Goal: Communication & Community: Ask a question

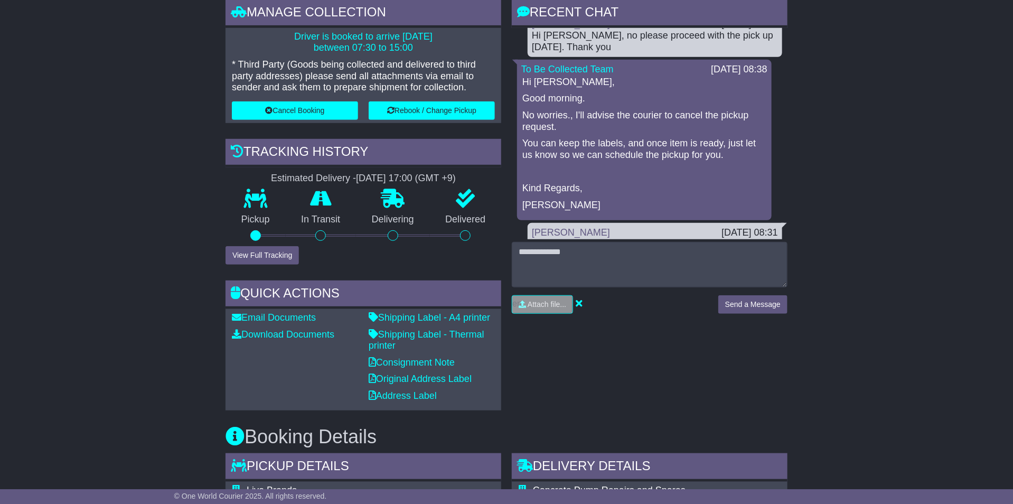
scroll to position [317, 0]
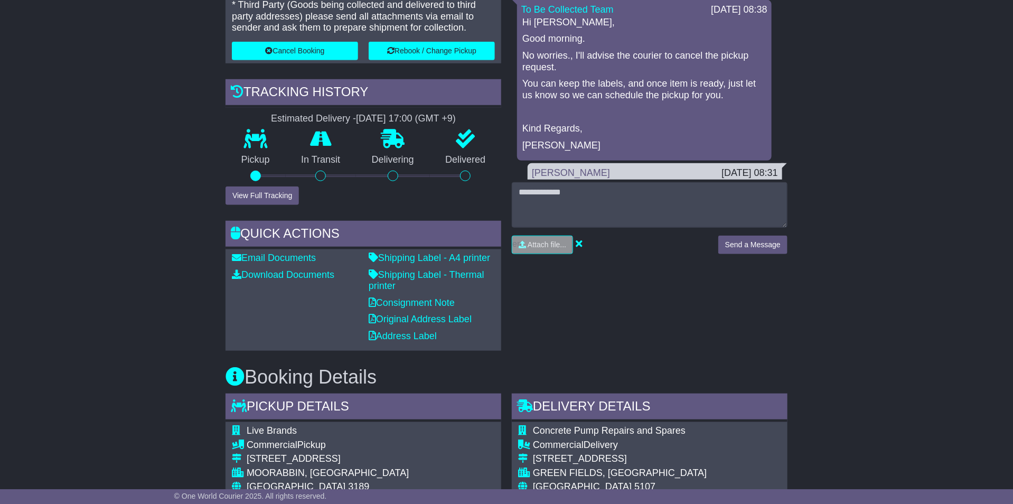
click at [725, 317] on div "RECENT CHAT Loading... No messages Nicolle Tamayo 18 Sep 2025 14:25 Hi Team, ju…" at bounding box center [649, 145] width 286 height 411
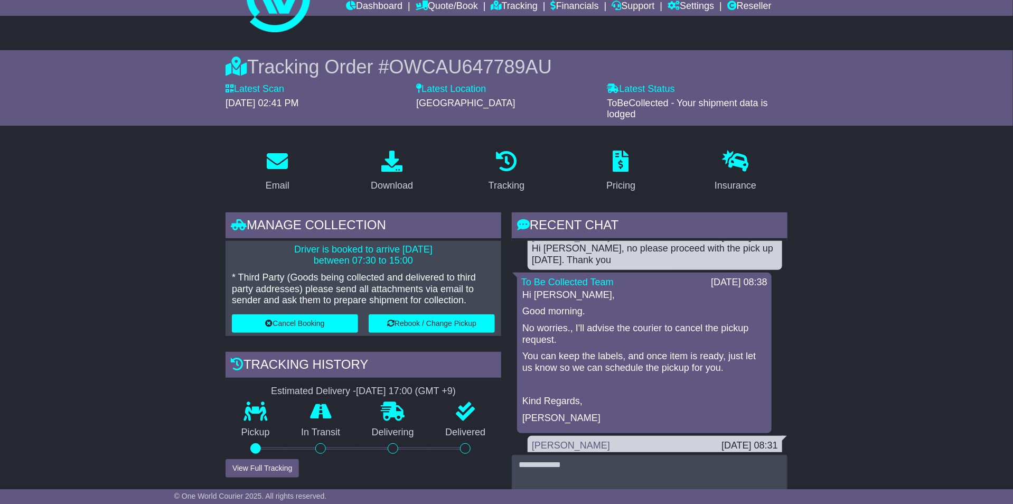
scroll to position [0, 0]
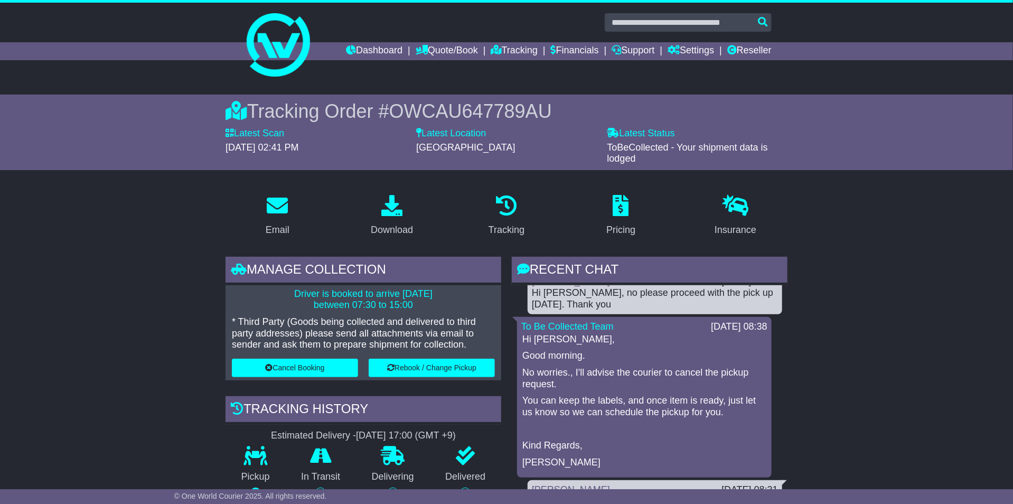
click at [390, 50] on li "Dashboard" at bounding box center [381, 51] width 70 height 18
click at [371, 48] on link "Dashboard" at bounding box center [374, 51] width 56 height 18
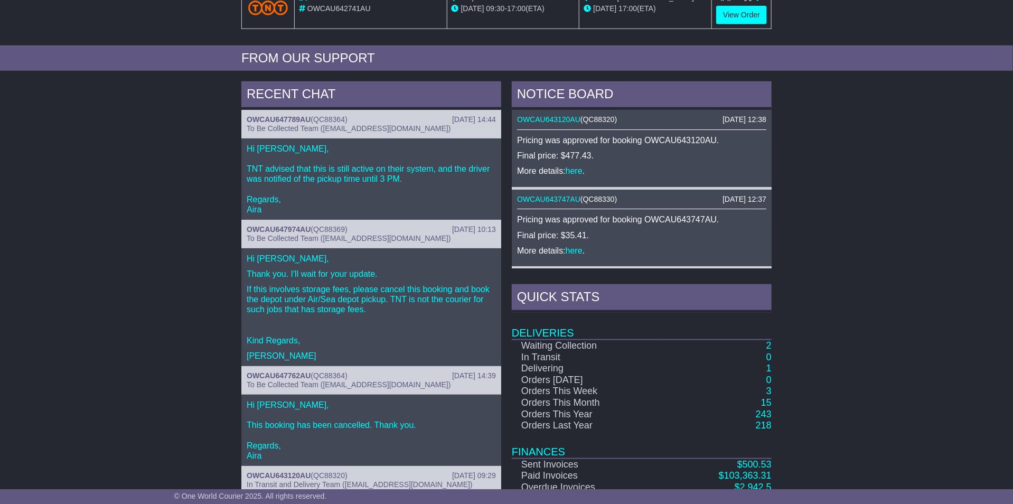
scroll to position [396, 0]
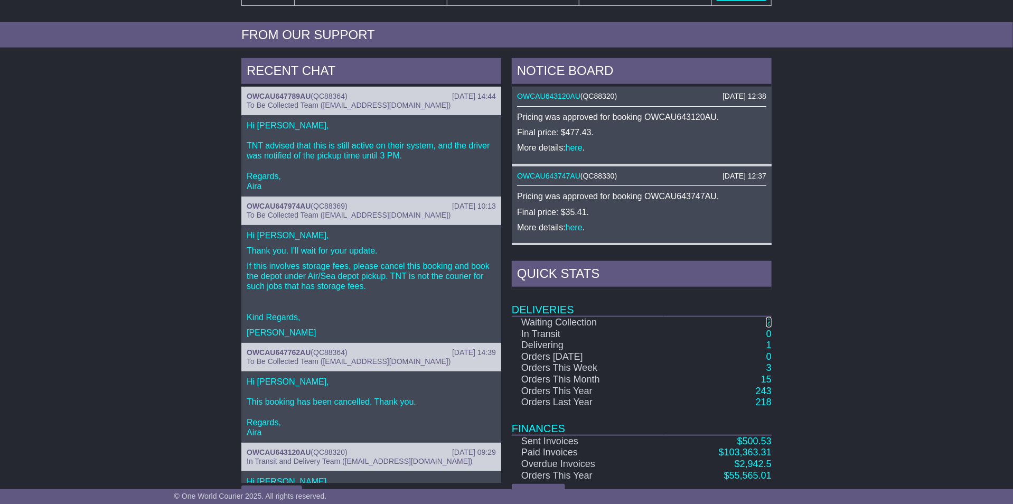
click at [766, 320] on link "2" at bounding box center [768, 322] width 5 height 11
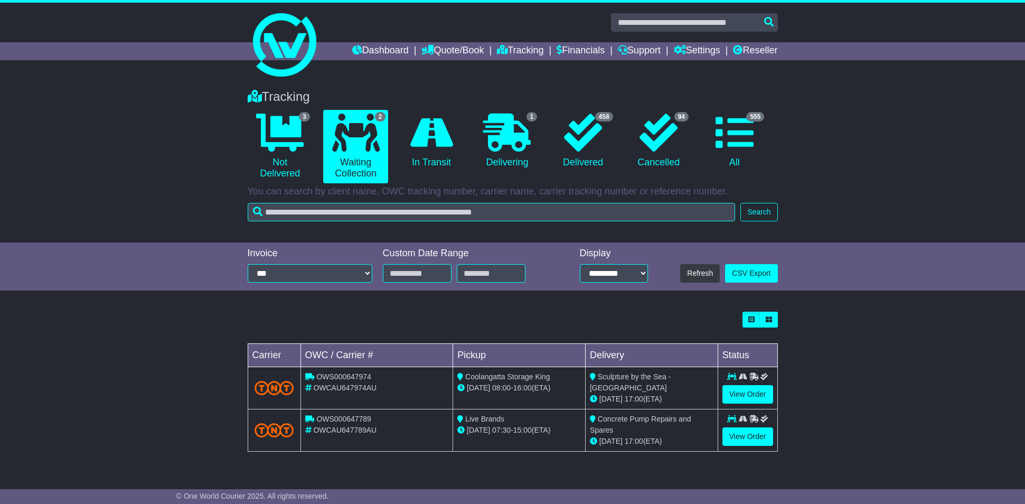
click at [738, 450] on td "View Order" at bounding box center [747, 430] width 60 height 42
click at [742, 442] on link "View Order" at bounding box center [747, 436] width 51 height 18
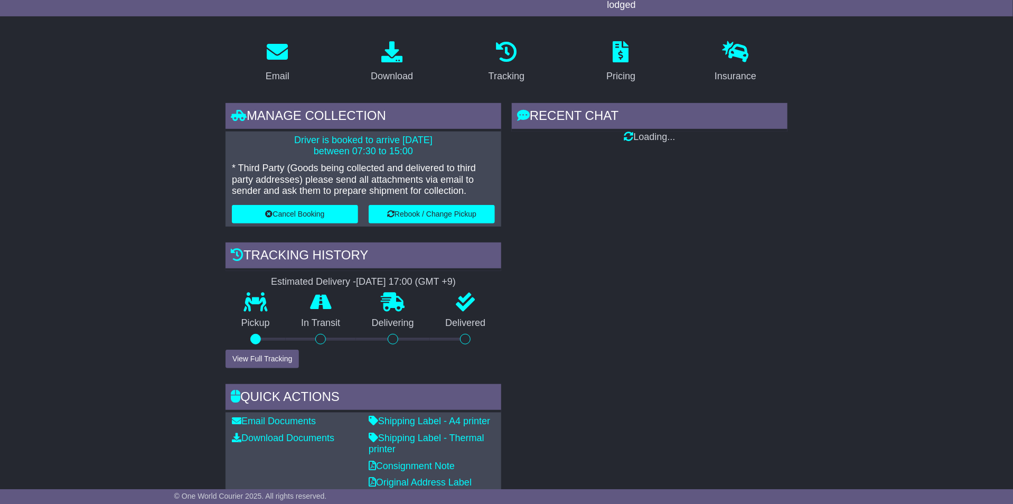
scroll to position [158, 0]
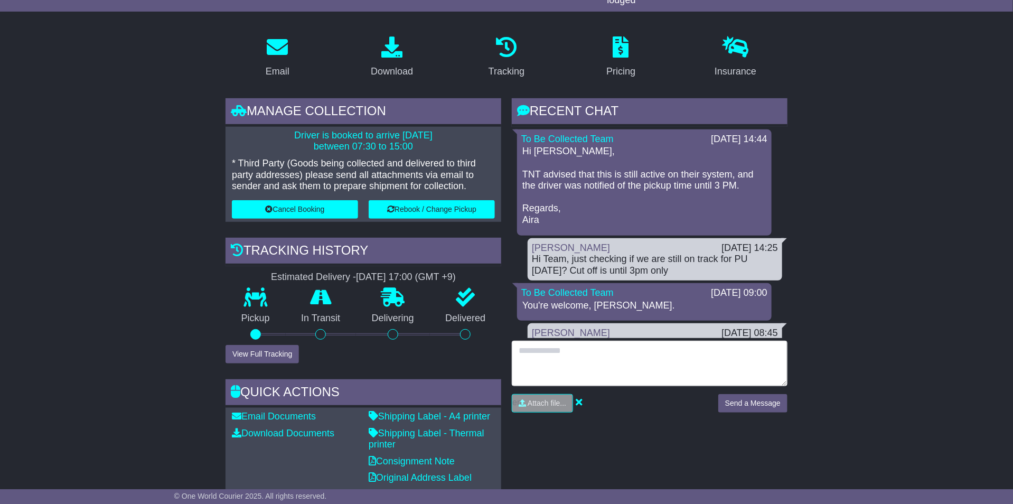
drag, startPoint x: 600, startPoint y: 382, endPoint x: 606, endPoint y: 380, distance: 5.5
click at [605, 381] on textarea at bounding box center [650, 363] width 276 height 45
type textarea "**********"
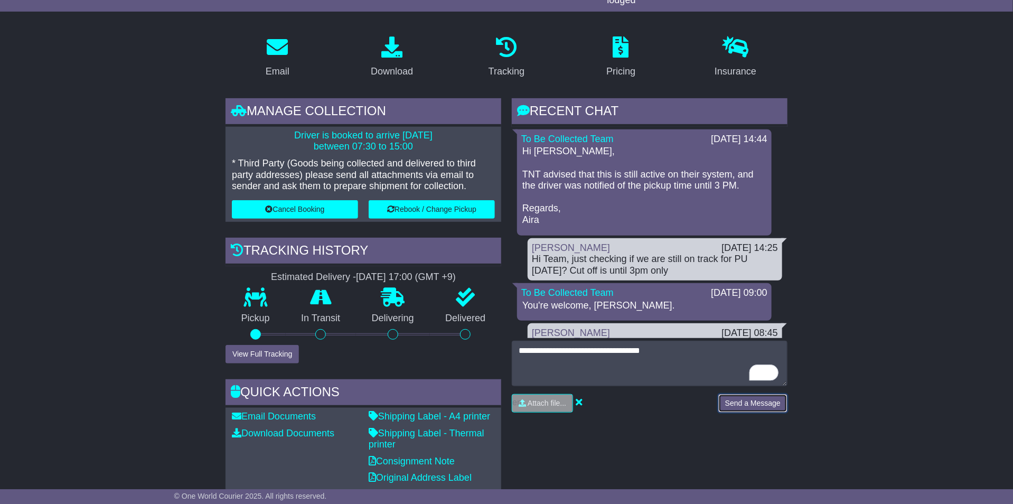
click at [740, 409] on button "Send a Message" at bounding box center [752, 403] width 69 height 18
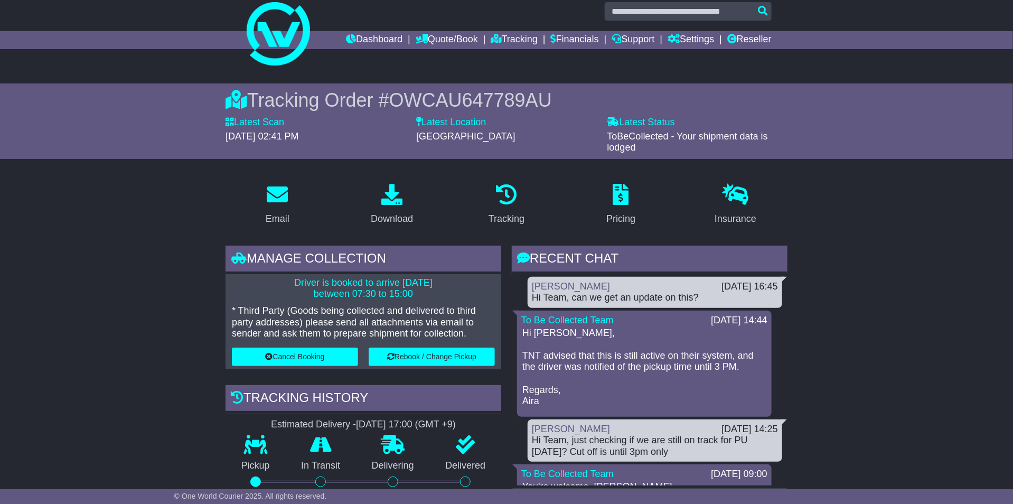
scroll to position [0, 0]
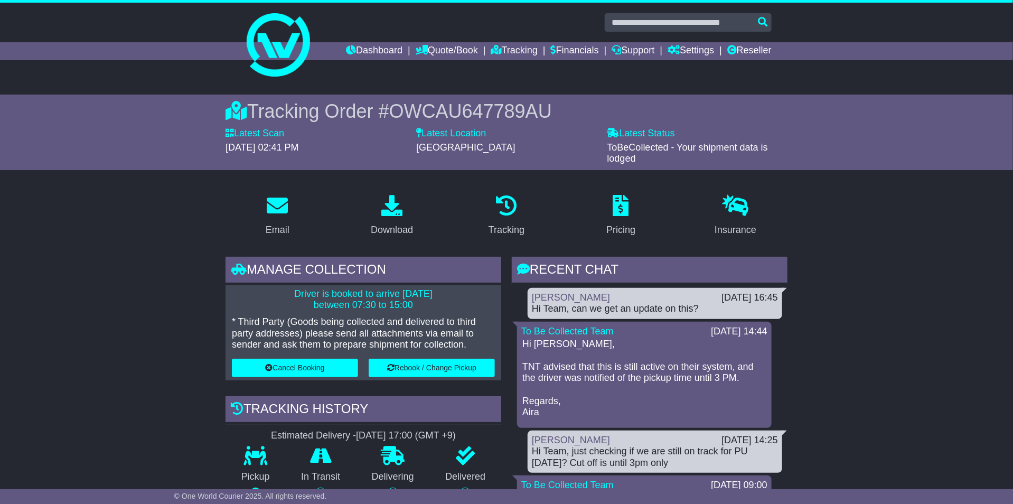
click at [667, 13] on input "text" at bounding box center [688, 22] width 167 height 18
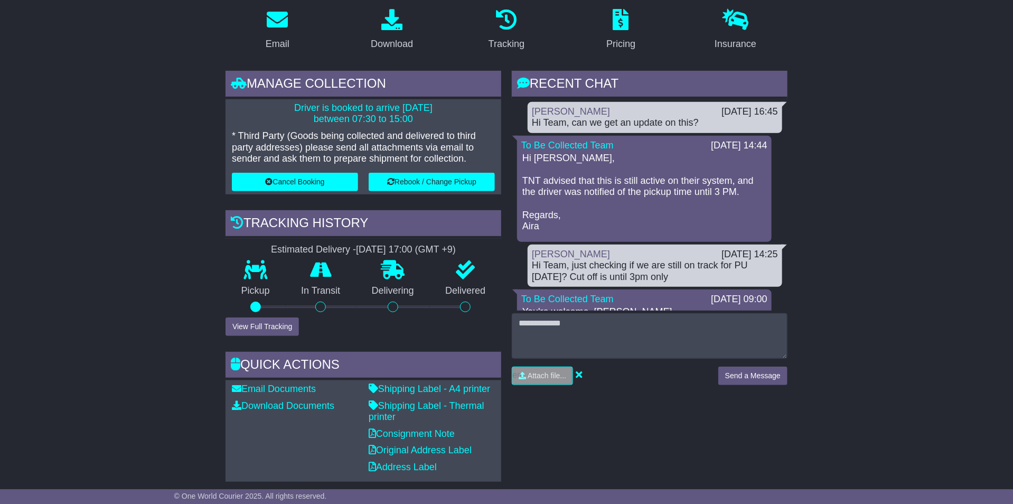
scroll to position [475, 0]
